Goal: Task Accomplishment & Management: Manage account settings

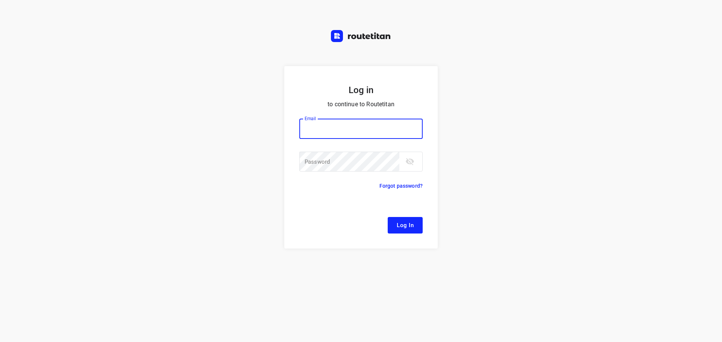
click at [0, 0] on div at bounding box center [0, 0] width 0 height 0
type input "[EMAIL_ADDRESS][DOMAIN_NAME]"
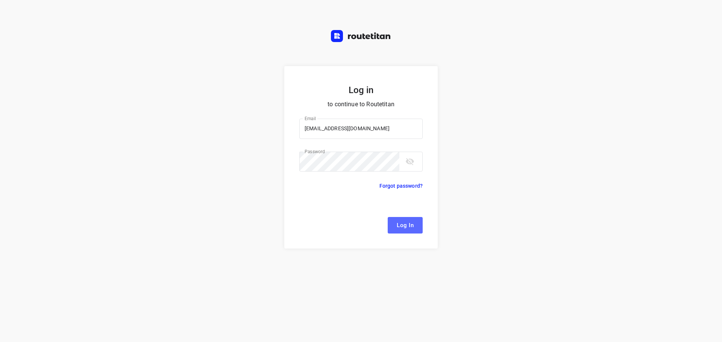
click at [412, 227] on span "Log In" at bounding box center [405, 226] width 17 height 10
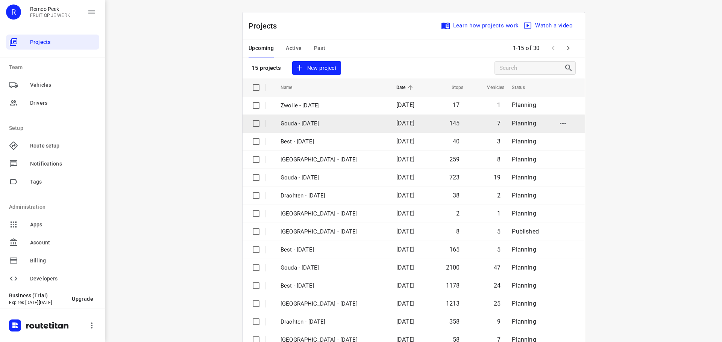
click at [0, 342] on div at bounding box center [0, 342] width 0 height 0
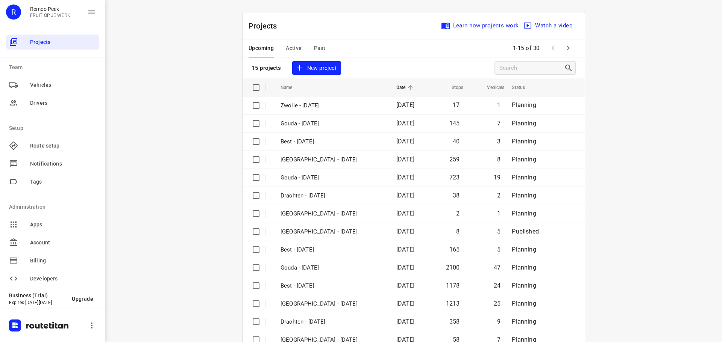
click at [565, 46] on icon "button" at bounding box center [568, 48] width 9 height 9
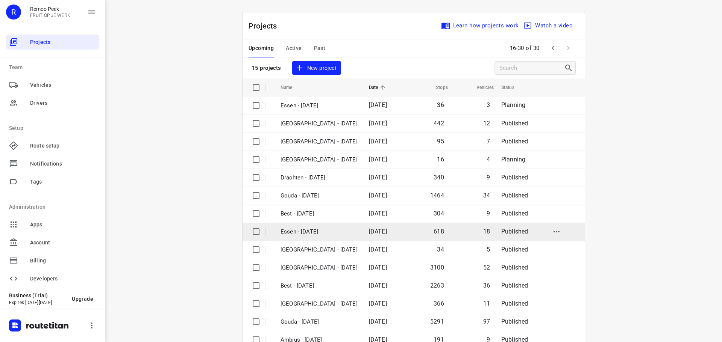
click at [304, 231] on p "Essen - [DATE]" at bounding box center [318, 232] width 77 height 9
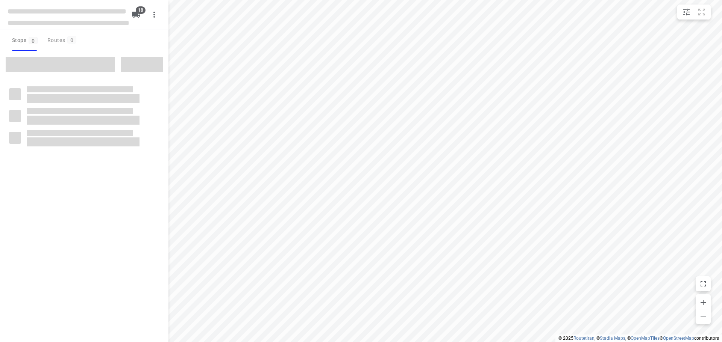
checkbox input "true"
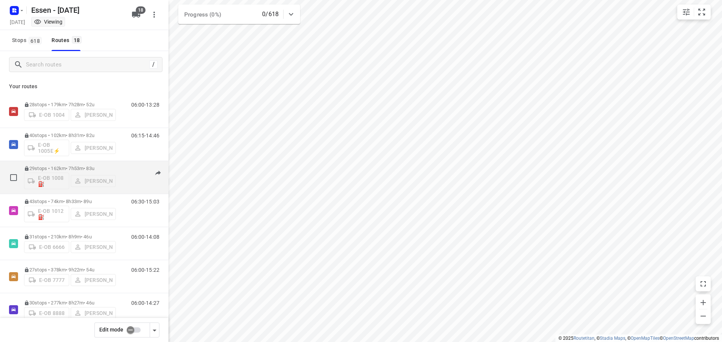
click at [94, 180] on div "E-OB 1008⛽️ [PERSON_NAME]" at bounding box center [70, 180] width 92 height 18
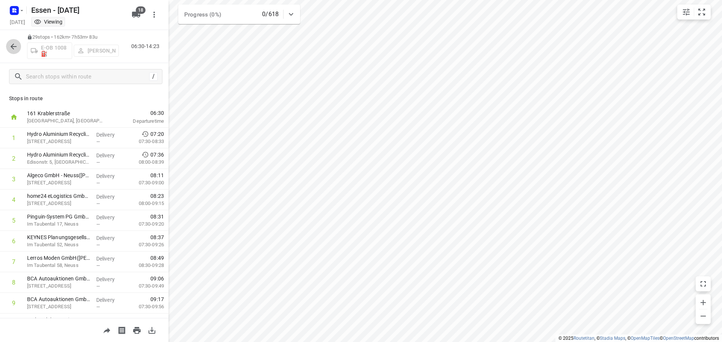
click at [10, 45] on icon "button" at bounding box center [13, 46] width 9 height 9
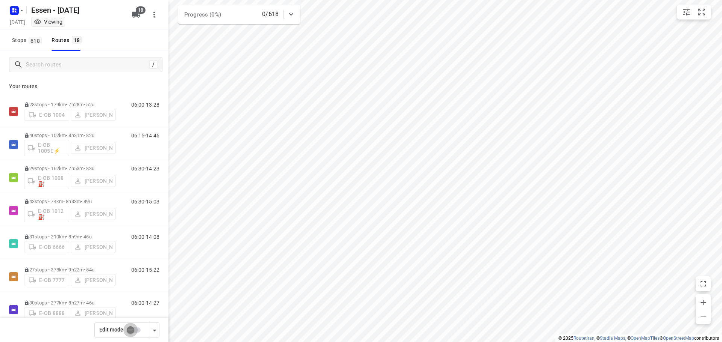
click at [131, 329] on input "checkbox" at bounding box center [130, 330] width 43 height 14
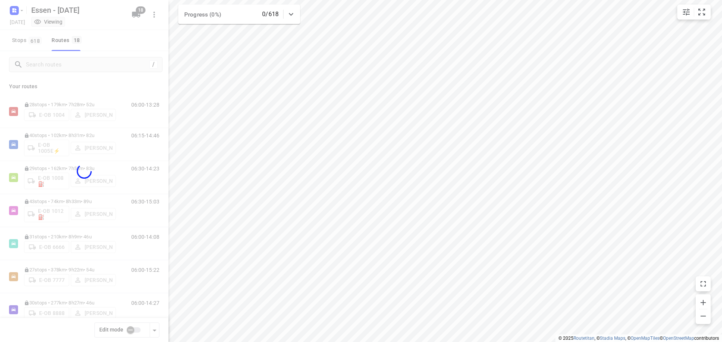
checkbox input "true"
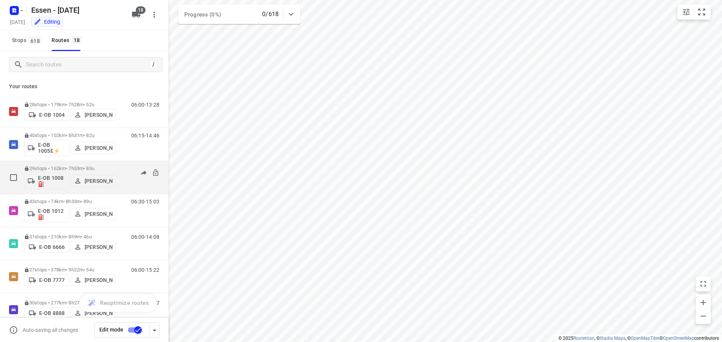
click at [96, 179] on p "[PERSON_NAME]" at bounding box center [99, 181] width 28 height 6
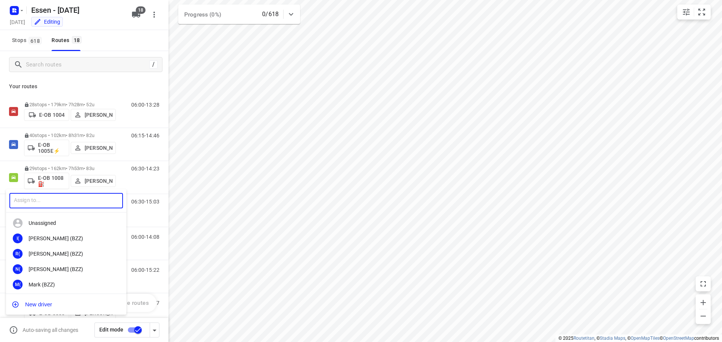
click at [82, 199] on input "text" at bounding box center [66, 200] width 114 height 15
type input "[PERSON_NAME]"
click at [47, 283] on div "[PERSON_NAME]" at bounding box center [68, 285] width 79 height 6
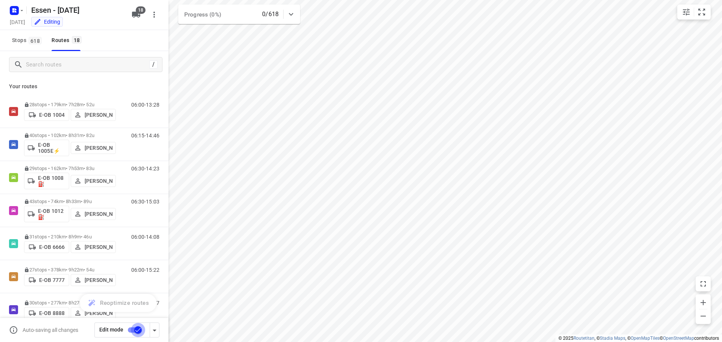
click at [136, 328] on input "checkbox" at bounding box center [138, 330] width 43 height 14
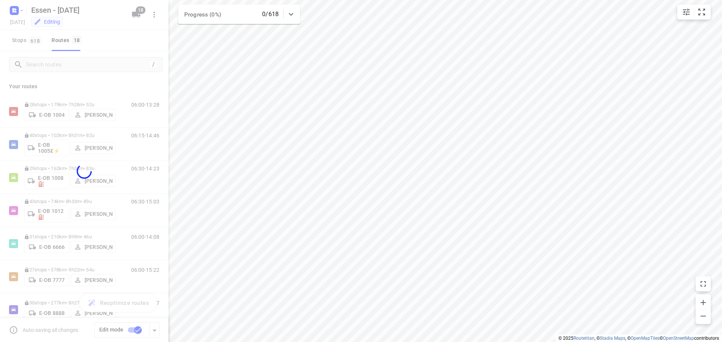
checkbox input "false"
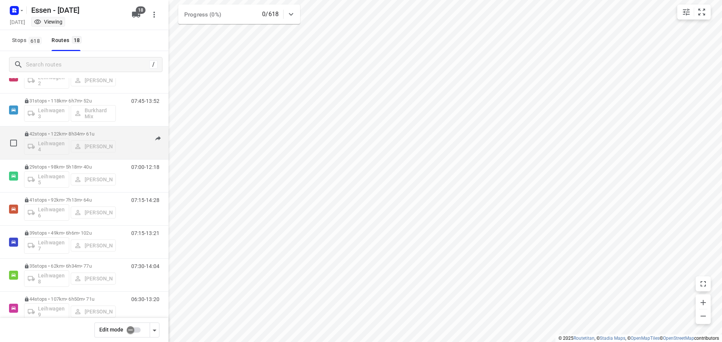
scroll to position [301, 0]
